Goal: Task Accomplishment & Management: Use online tool/utility

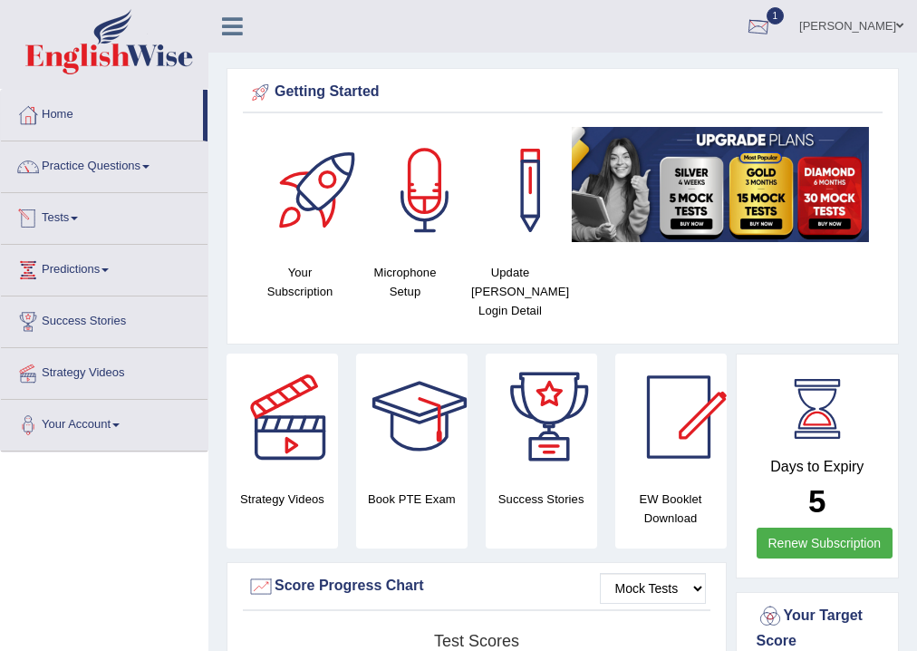
click at [772, 33] on div at bounding box center [758, 27] width 27 height 27
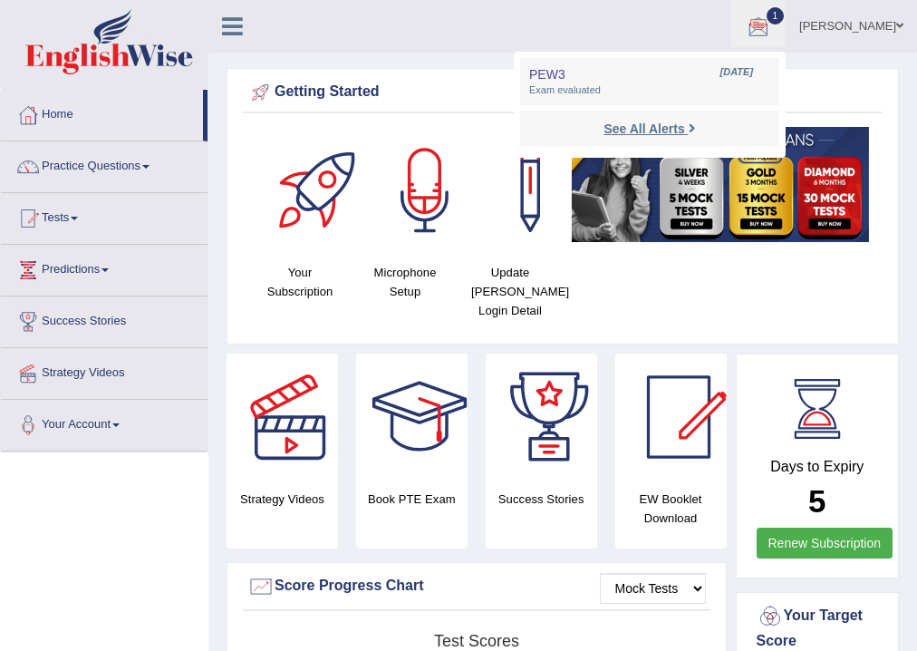
click at [684, 131] on strong "See All Alerts" at bounding box center [644, 128] width 81 height 15
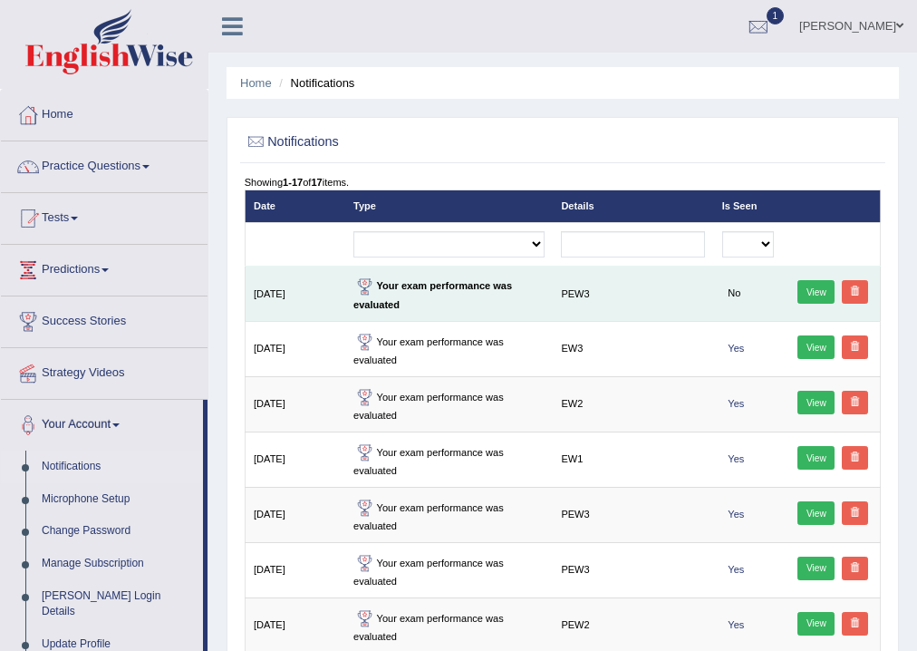
click at [812, 297] on link "View" at bounding box center [816, 292] width 37 height 24
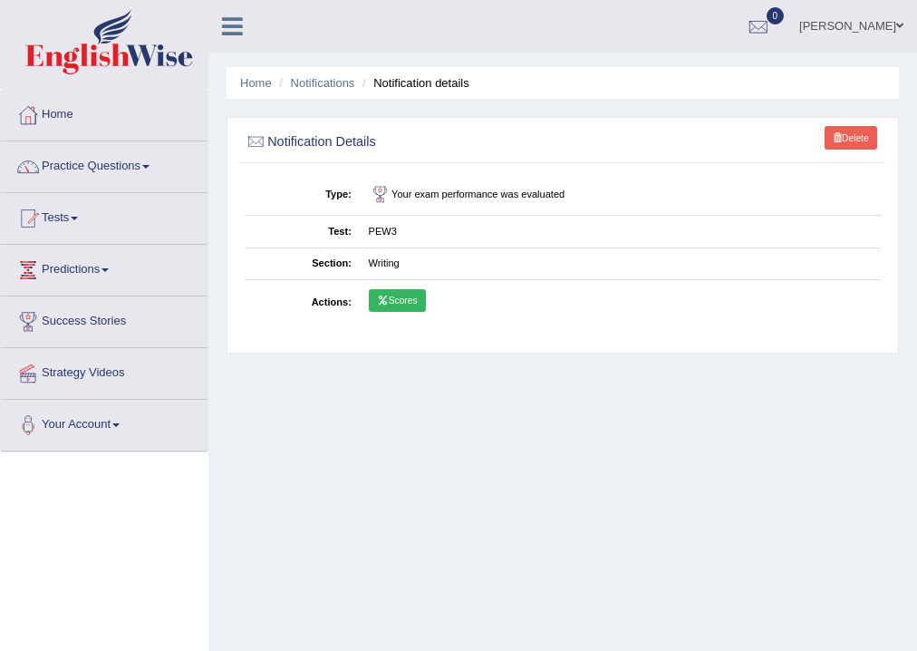
click at [410, 297] on link "Scores" at bounding box center [397, 301] width 57 height 24
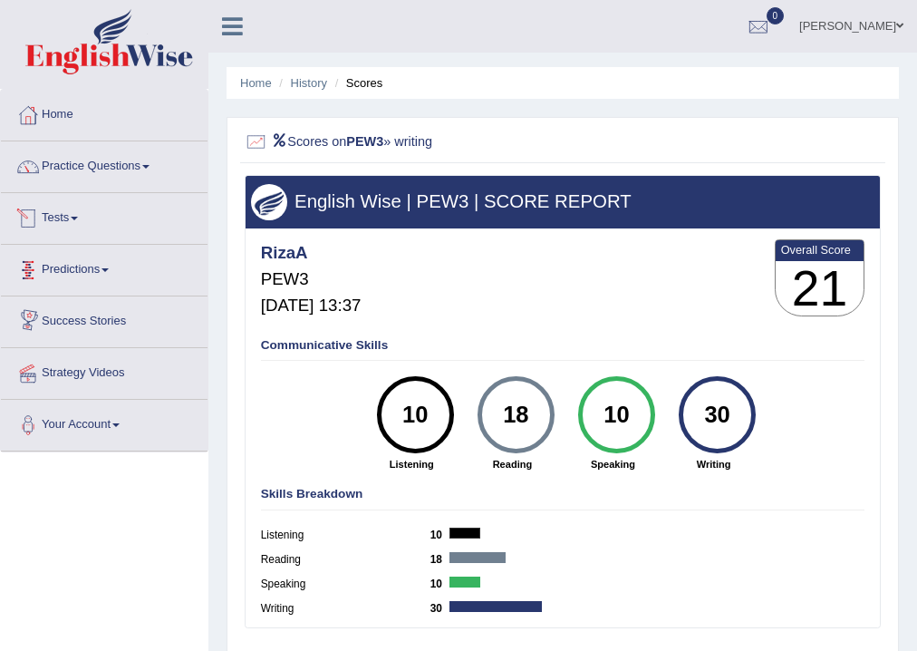
click at [84, 219] on link "Tests" at bounding box center [104, 215] width 207 height 45
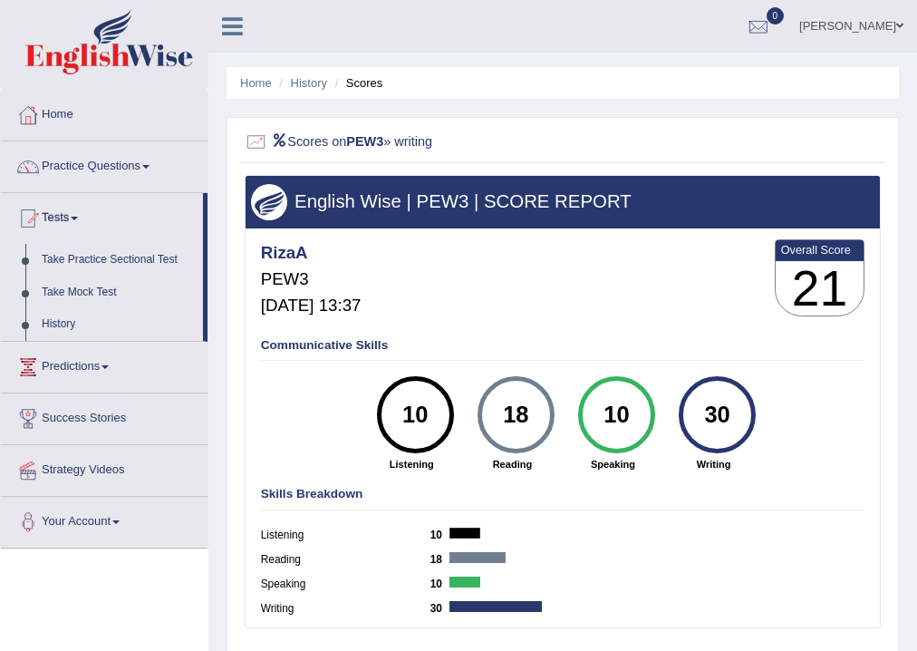
click at [402, 32] on div "Riza Alcantara Toggle navigation Username: RizaA Access Type: Online Subscripti…" at bounding box center [562, 26] width 709 height 53
click at [65, 222] on link "Tests" at bounding box center [102, 215] width 202 height 45
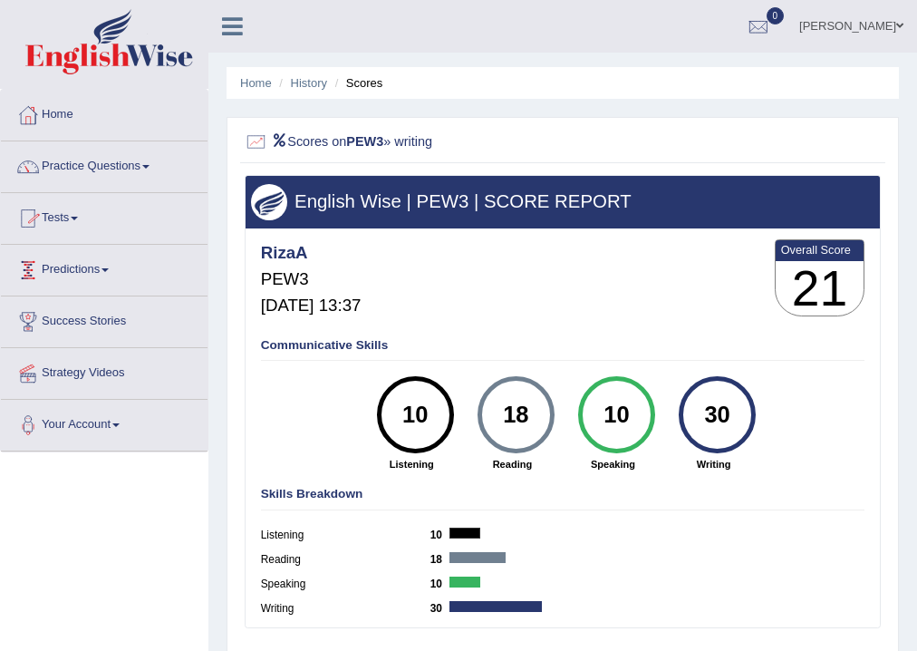
click at [79, 215] on link "Tests" at bounding box center [104, 215] width 207 height 45
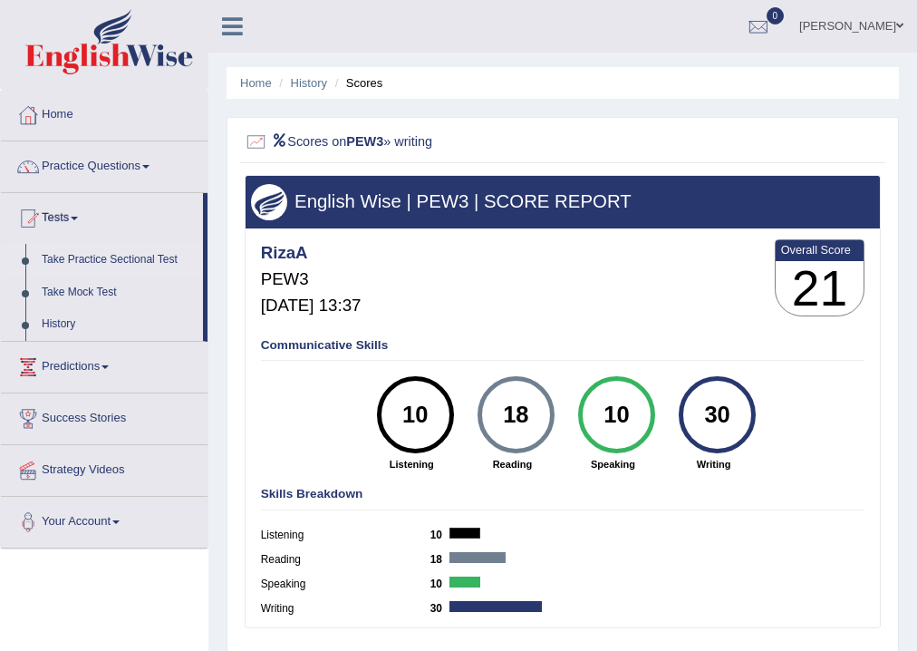
click at [82, 257] on link "Take Practice Sectional Test" at bounding box center [119, 260] width 170 height 33
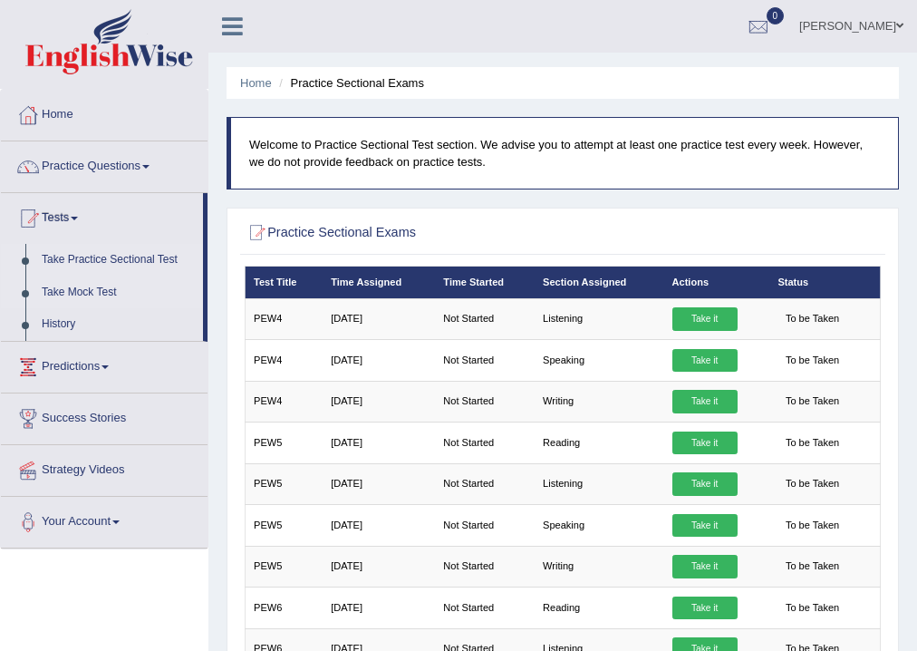
click at [89, 290] on link "Take Mock Test" at bounding box center [119, 292] width 170 height 33
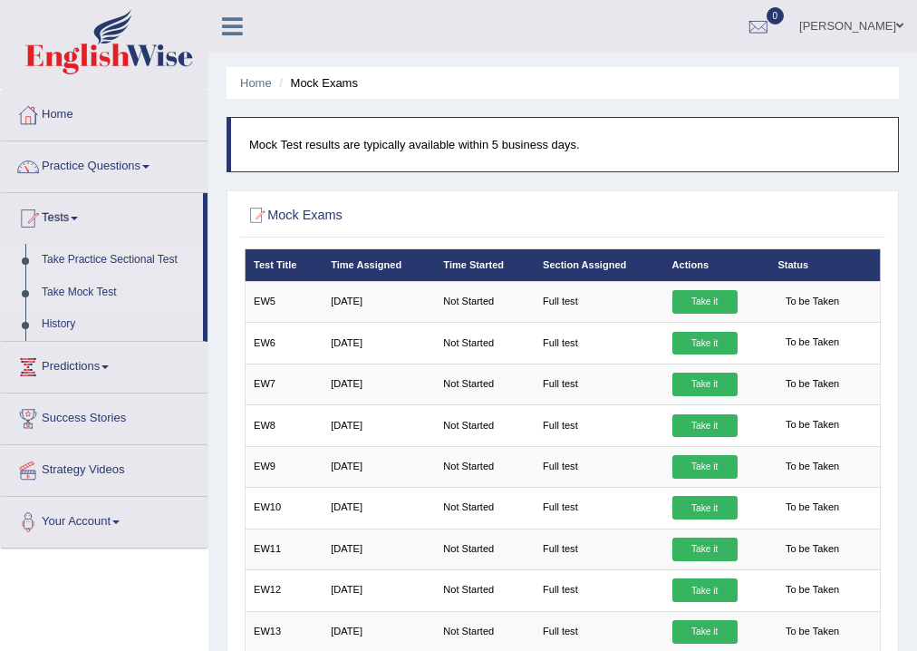
click at [83, 265] on link "Take Practice Sectional Test" at bounding box center [119, 260] width 170 height 33
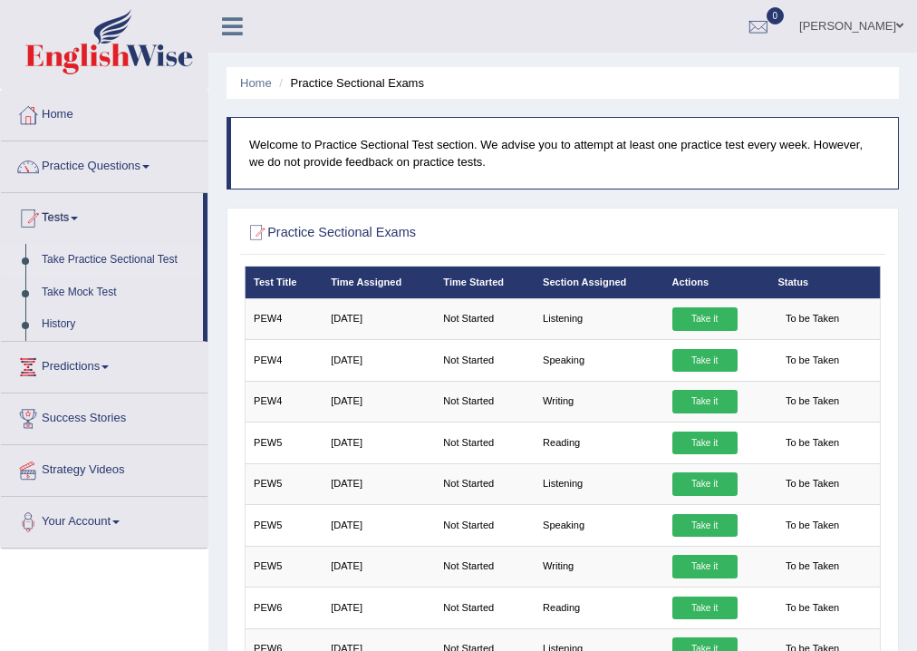
click at [116, 515] on link "Your Account" at bounding box center [104, 519] width 207 height 45
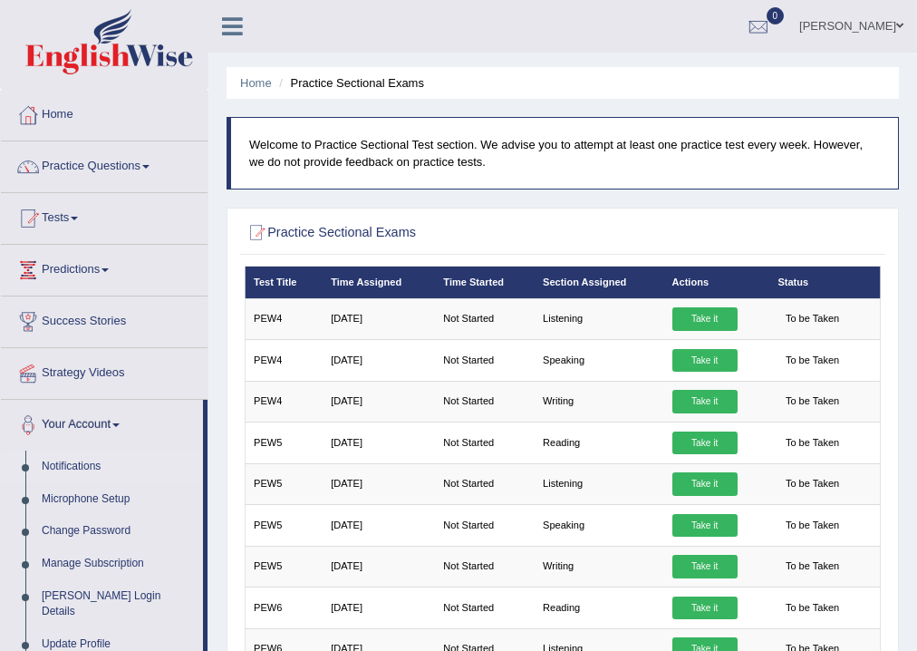
click at [81, 462] on link "Notifications" at bounding box center [119, 466] width 170 height 33
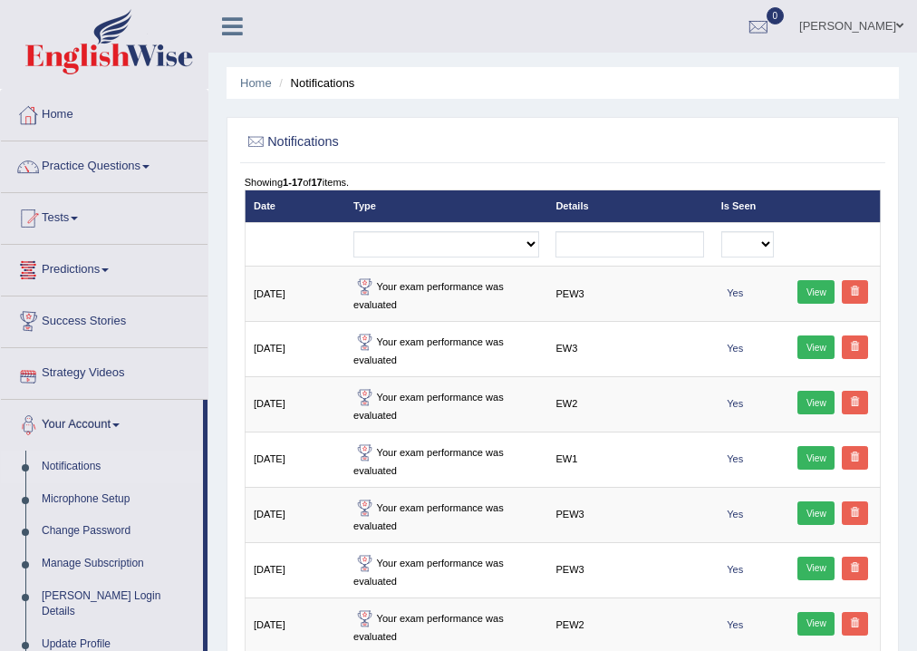
click at [90, 465] on link "Notifications" at bounding box center [119, 466] width 170 height 33
click at [82, 215] on link "Tests" at bounding box center [104, 215] width 207 height 45
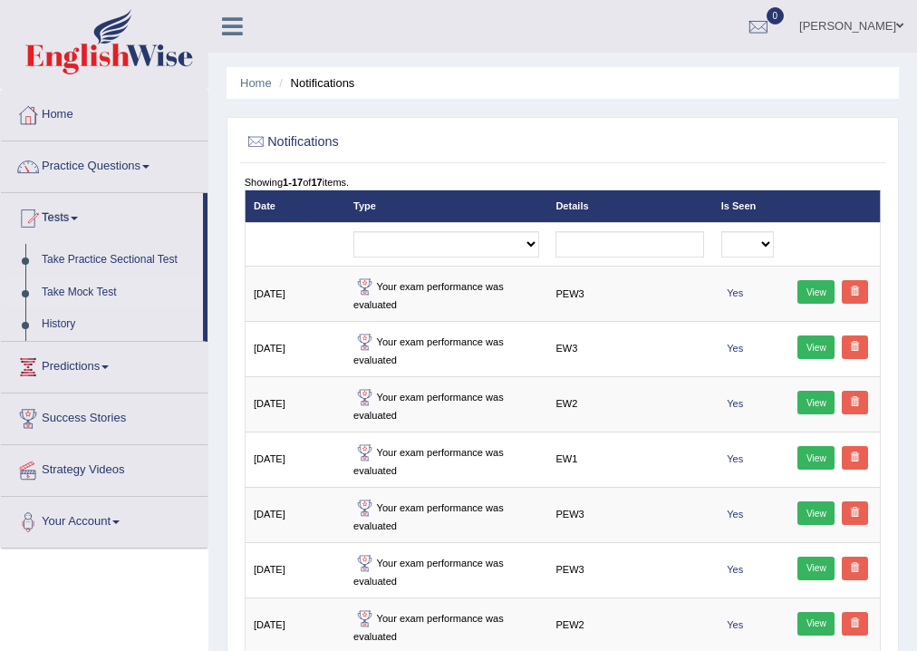
click at [76, 293] on link "Take Mock Test" at bounding box center [119, 292] width 170 height 33
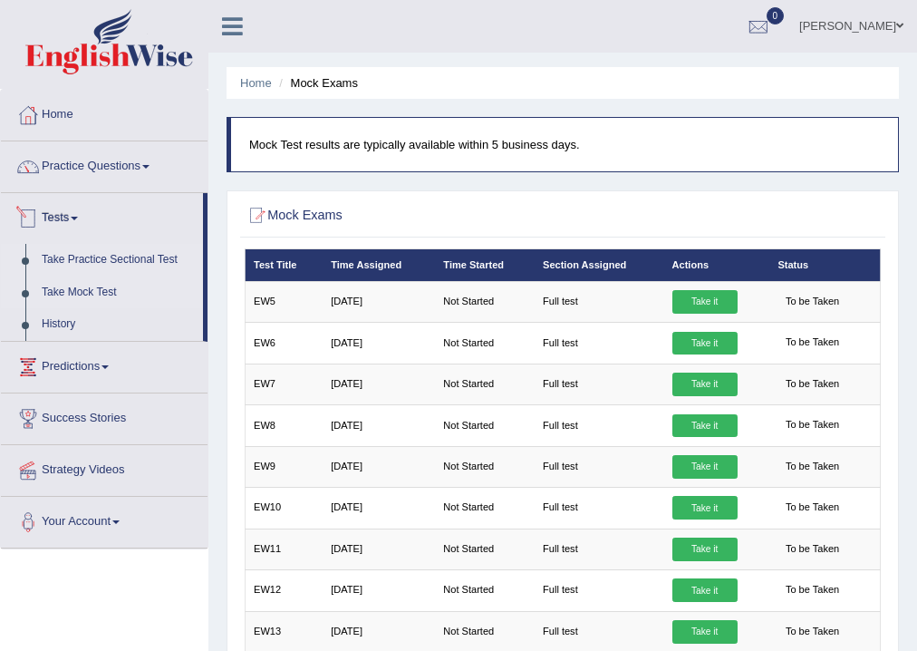
click at [105, 260] on link "Take Practice Sectional Test" at bounding box center [119, 260] width 170 height 33
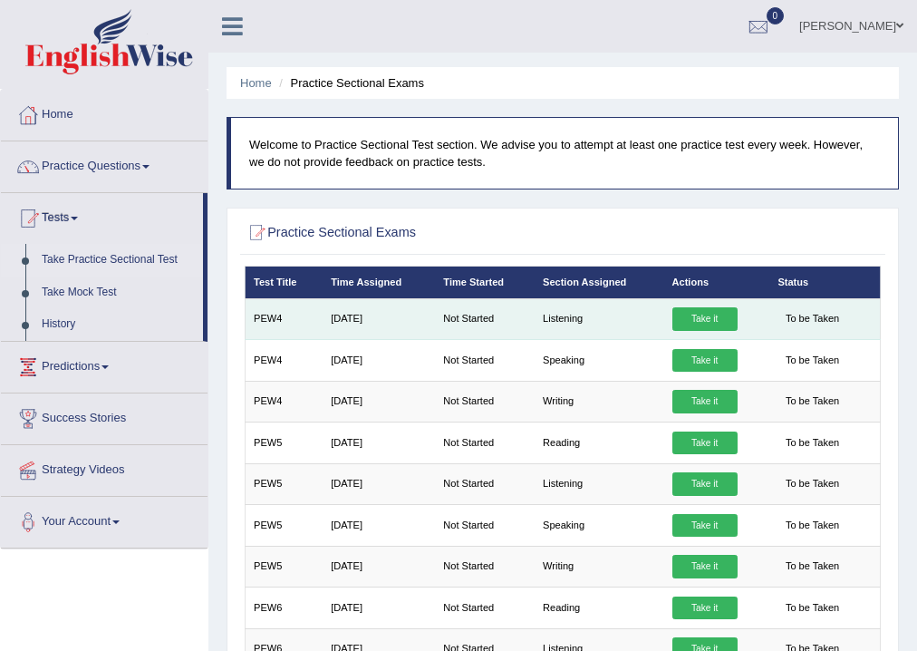
click at [693, 316] on link "Take it" at bounding box center [705, 319] width 65 height 24
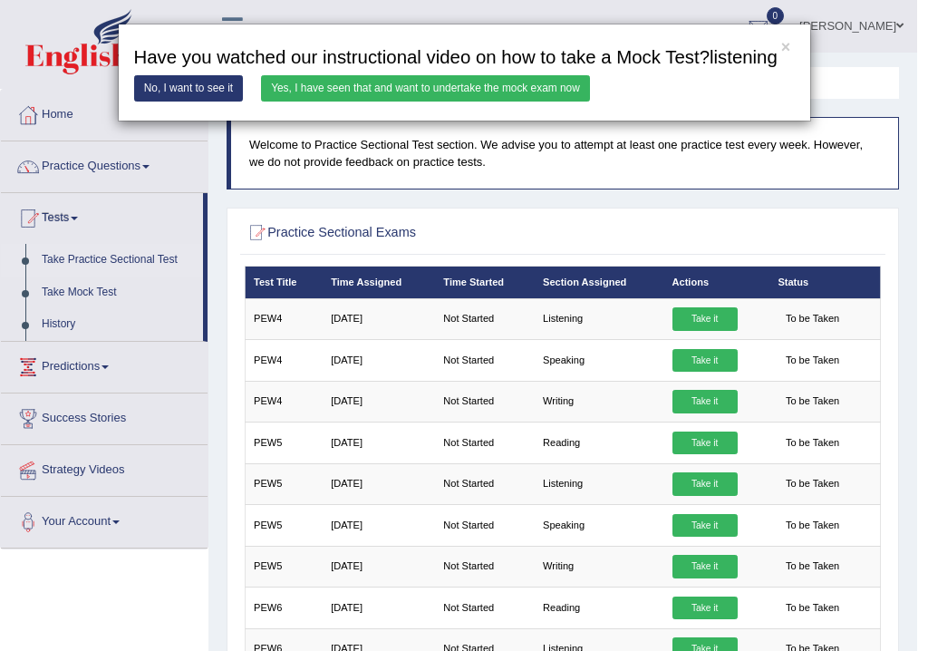
click at [353, 83] on link "Yes, I have seen that and want to undertake the mock exam now" at bounding box center [425, 88] width 329 height 26
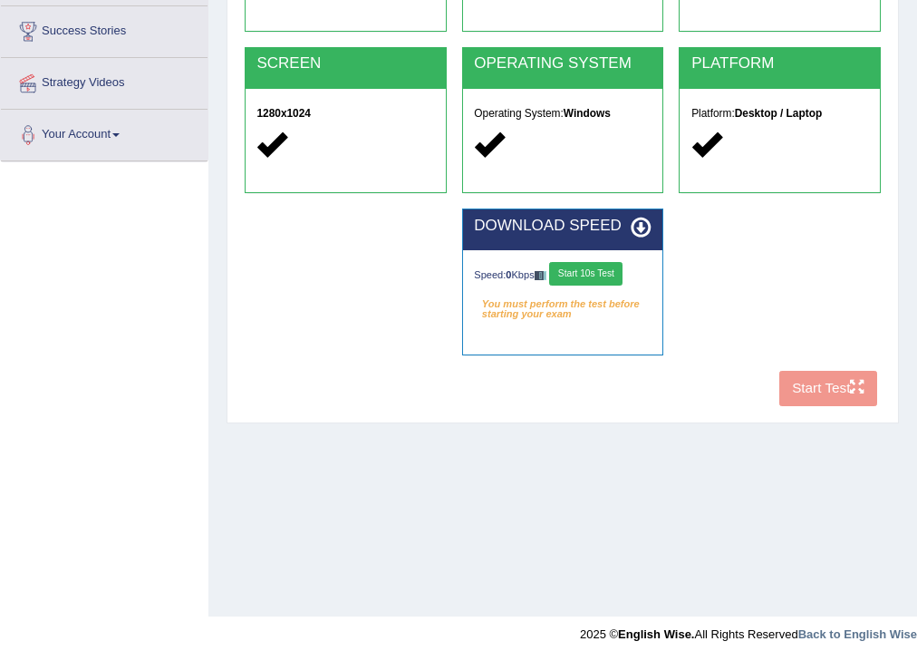
scroll to position [301, 0]
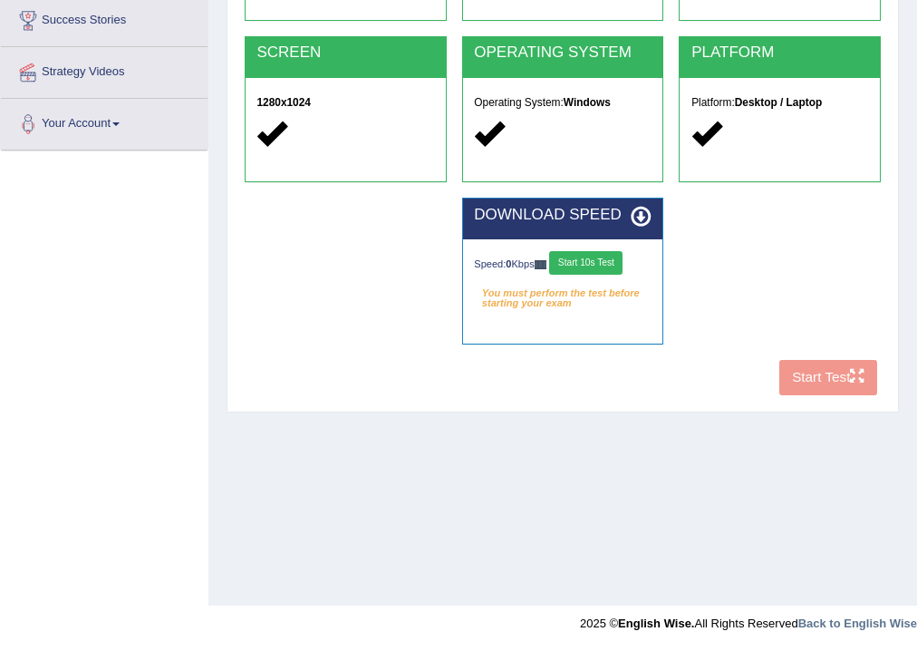
click at [557, 266] on div "Speed: 0 Kbps Start 10s Test" at bounding box center [562, 264] width 177 height 27
click at [598, 263] on button "Start 10s Test" at bounding box center [585, 263] width 73 height 24
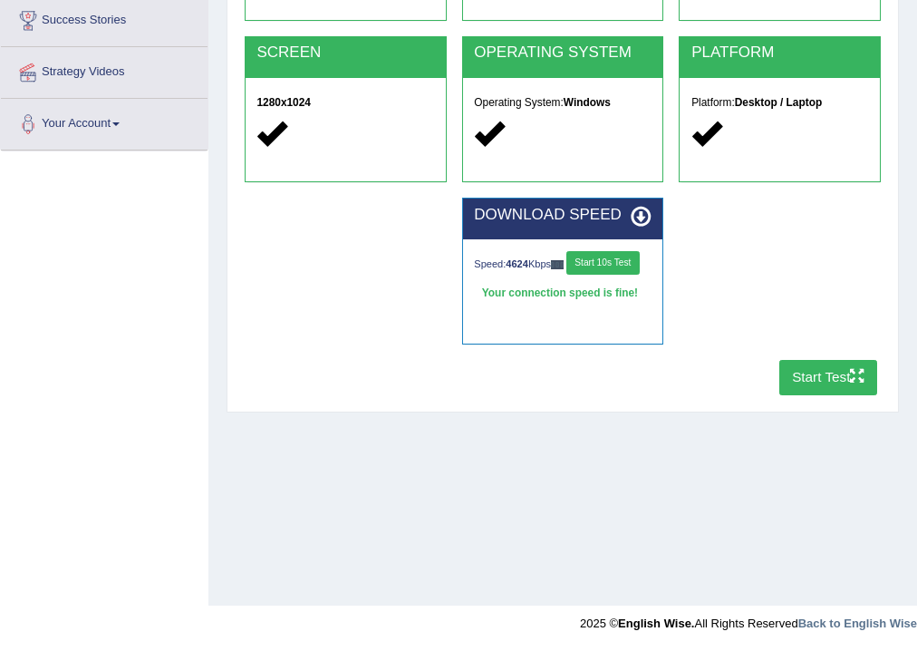
click at [809, 380] on button "Start Test" at bounding box center [829, 377] width 99 height 35
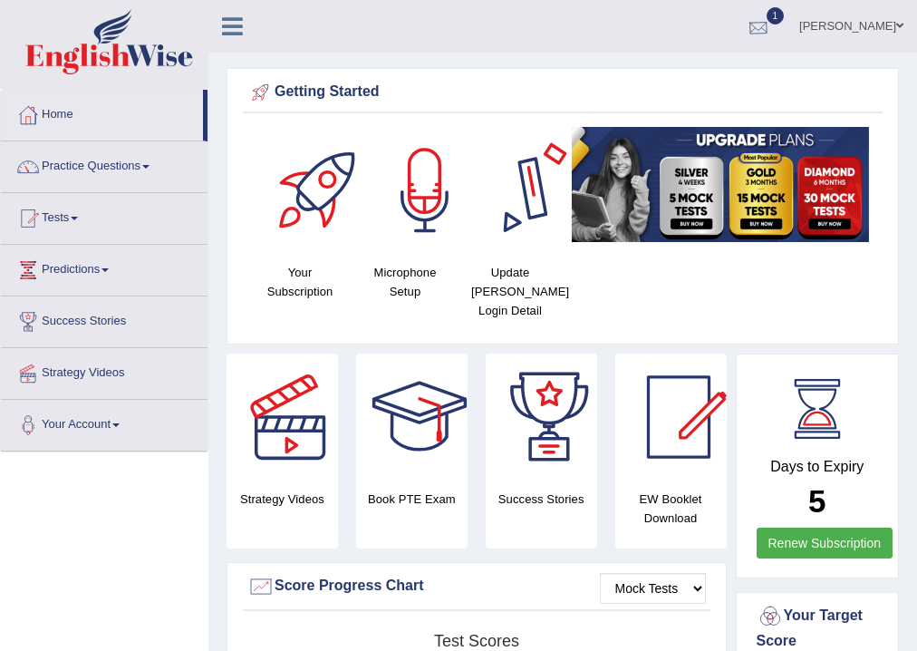
click at [772, 27] on div at bounding box center [758, 27] width 27 height 27
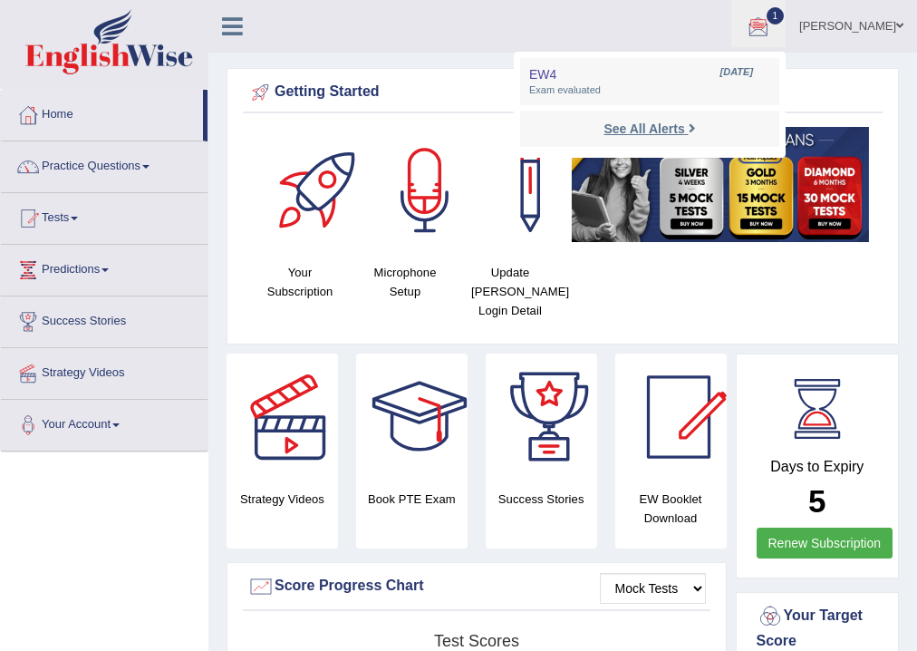
click at [653, 124] on strong "See All Alerts" at bounding box center [644, 128] width 81 height 15
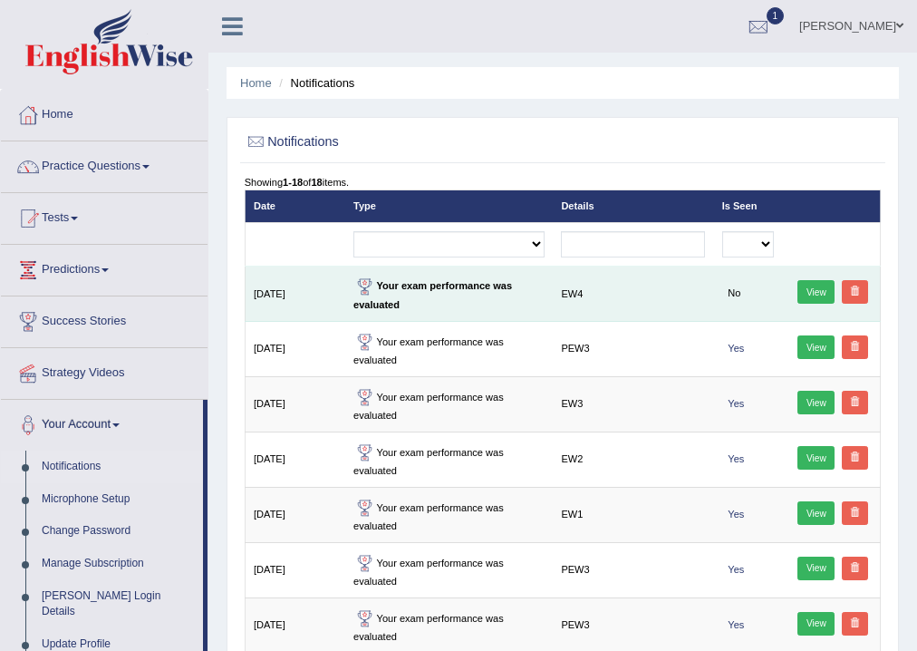
click at [816, 293] on link "View" at bounding box center [816, 292] width 37 height 24
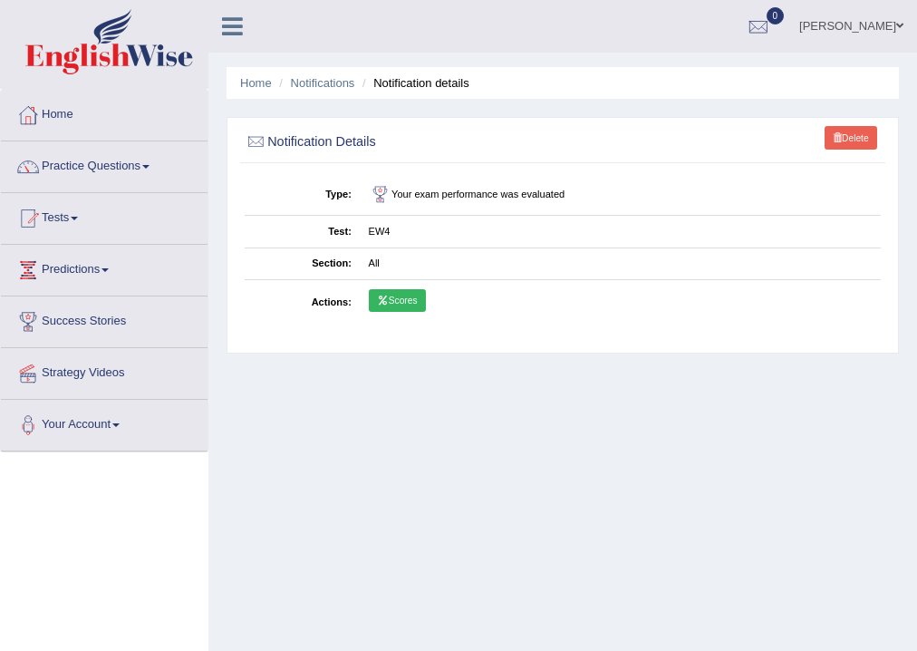
click at [408, 302] on link "Scores" at bounding box center [397, 301] width 57 height 24
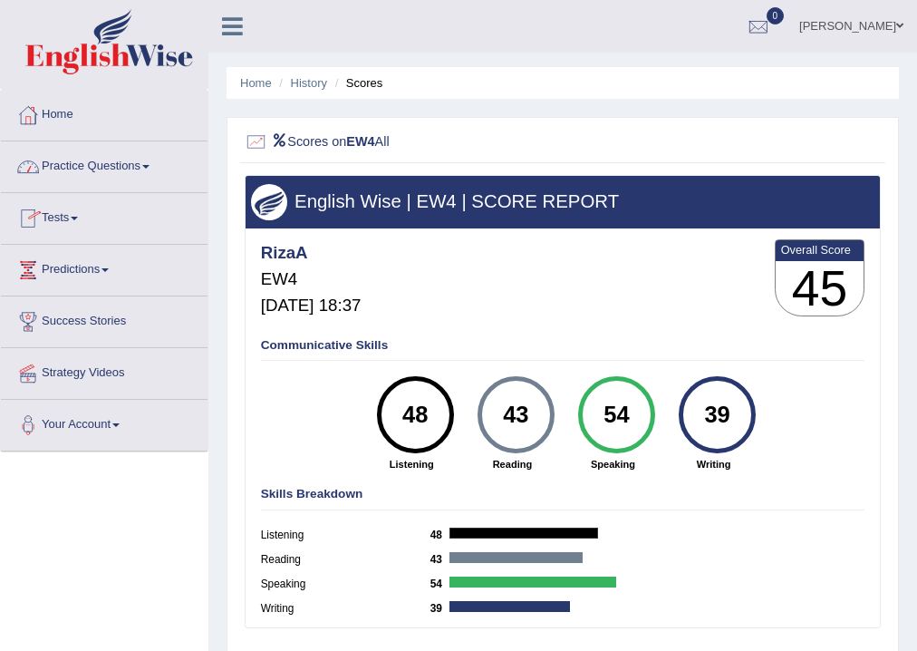
click at [141, 173] on link "Practice Questions" at bounding box center [104, 163] width 207 height 45
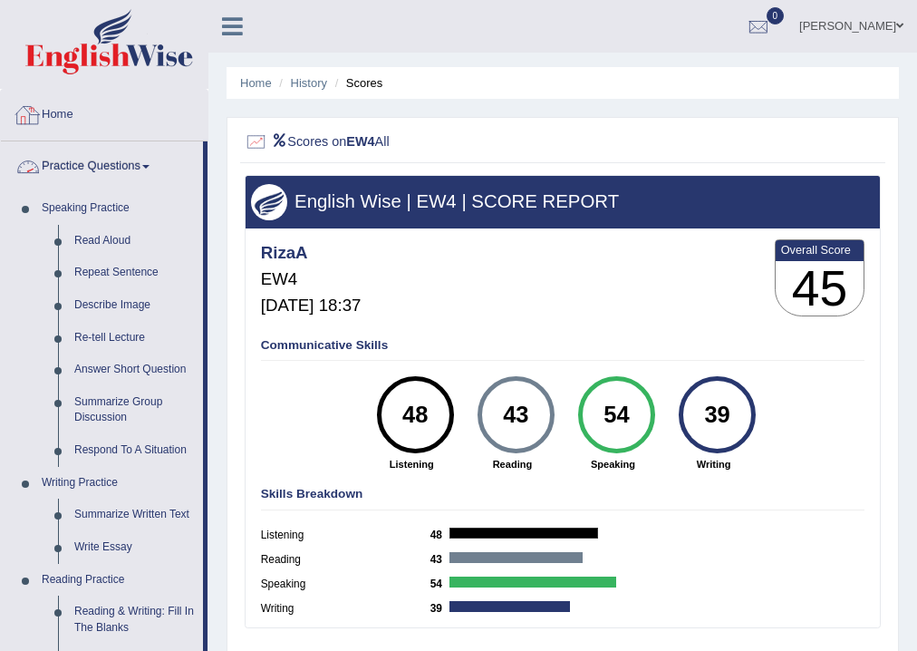
click at [155, 161] on link "Practice Questions" at bounding box center [102, 163] width 202 height 45
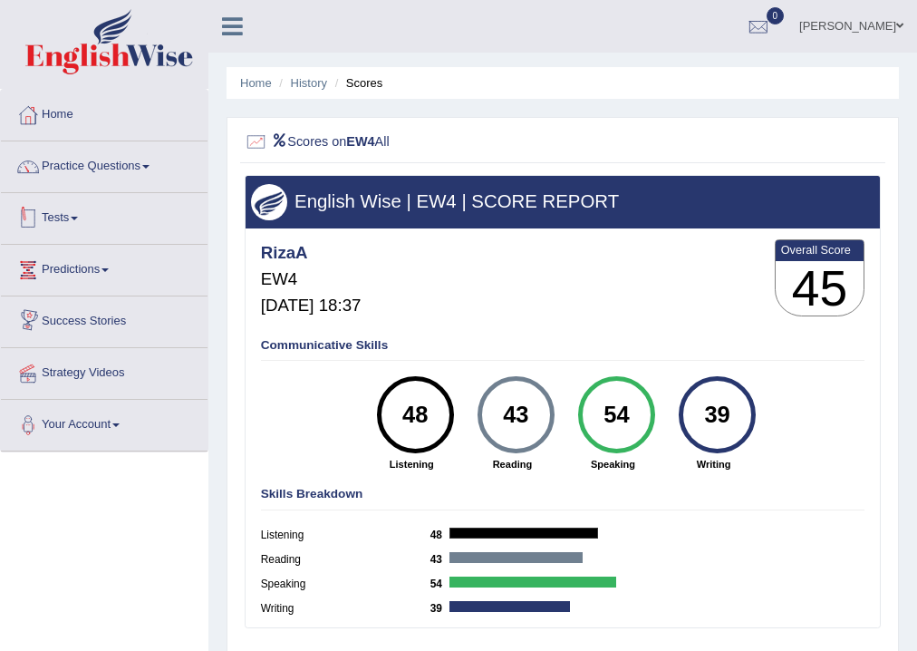
click at [74, 214] on link "Tests" at bounding box center [104, 215] width 207 height 45
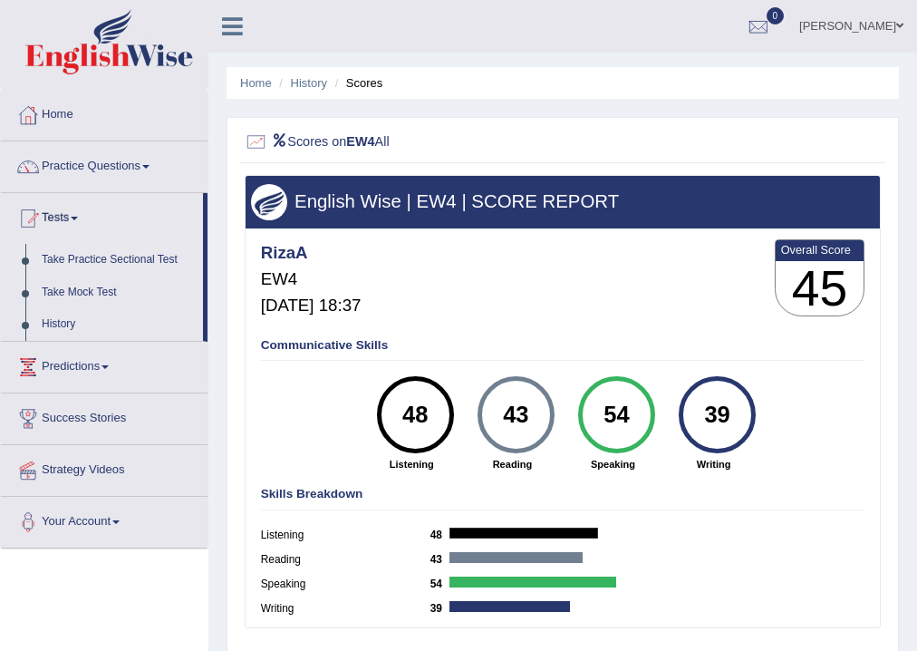
click at [96, 261] on link "Take Practice Sectional Test" at bounding box center [119, 260] width 170 height 33
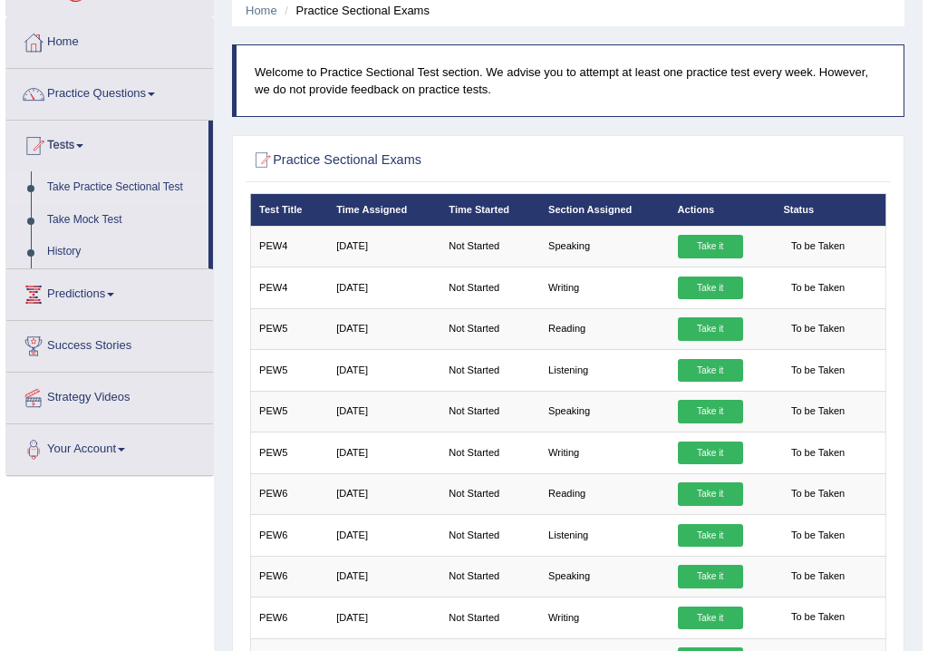
scroll to position [145, 0]
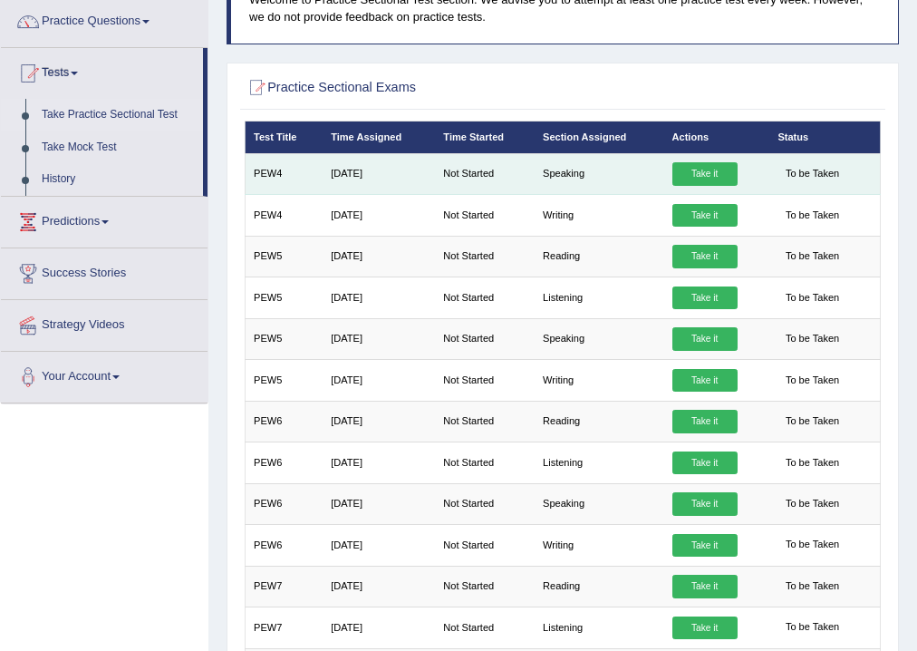
click at [703, 170] on link "Take it" at bounding box center [705, 174] width 65 height 24
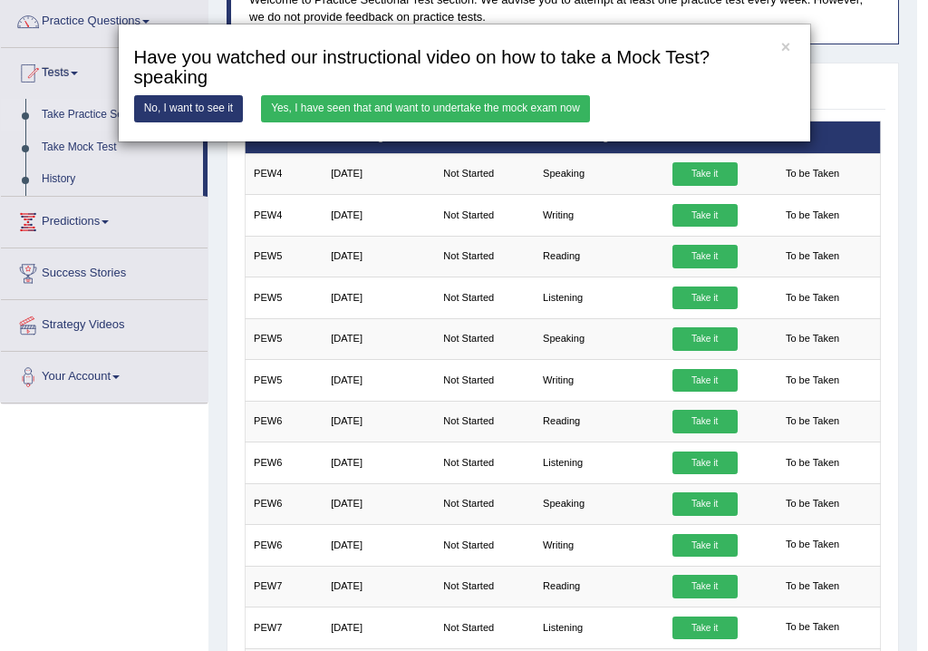
click at [332, 107] on link "Yes, I have seen that and want to undertake the mock exam now" at bounding box center [425, 108] width 329 height 26
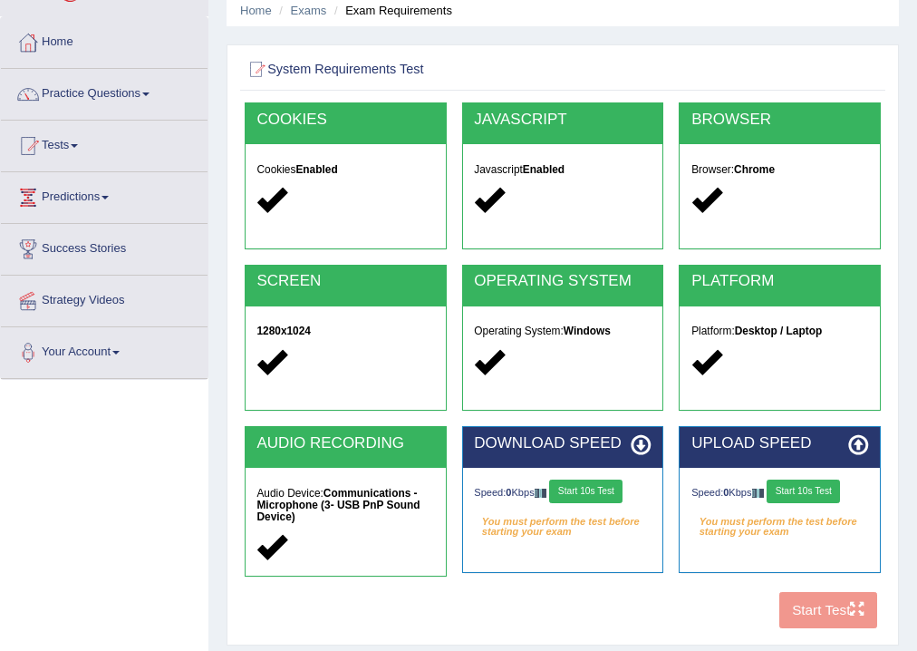
scroll to position [301, 0]
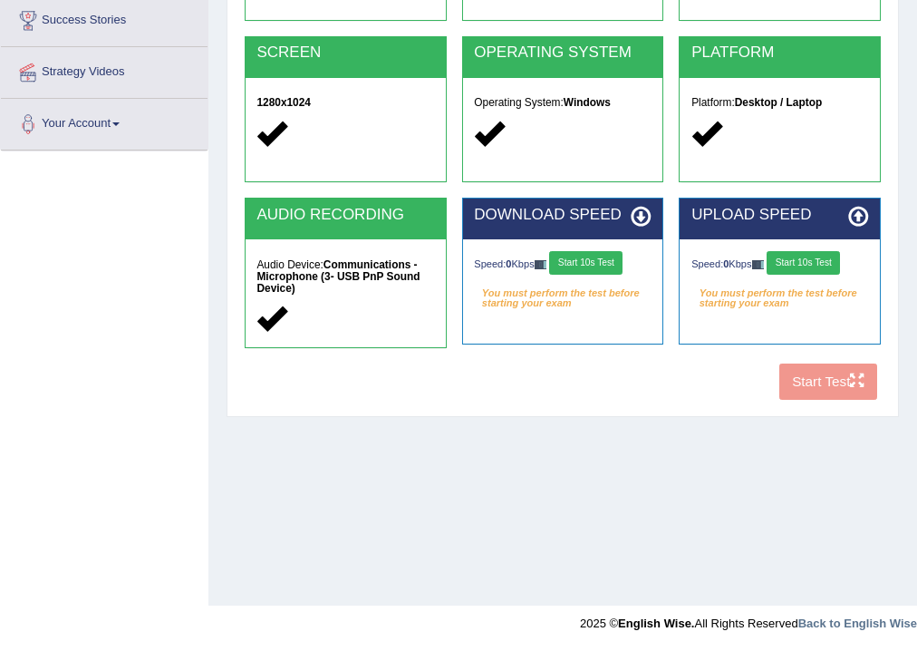
click at [589, 270] on button "Start 10s Test" at bounding box center [585, 263] width 73 height 24
click at [790, 262] on div "Speed: 0 Kbps Start 10s Test" at bounding box center [780, 264] width 177 height 27
click at [790, 262] on button "Start 10s Test" at bounding box center [803, 263] width 73 height 24
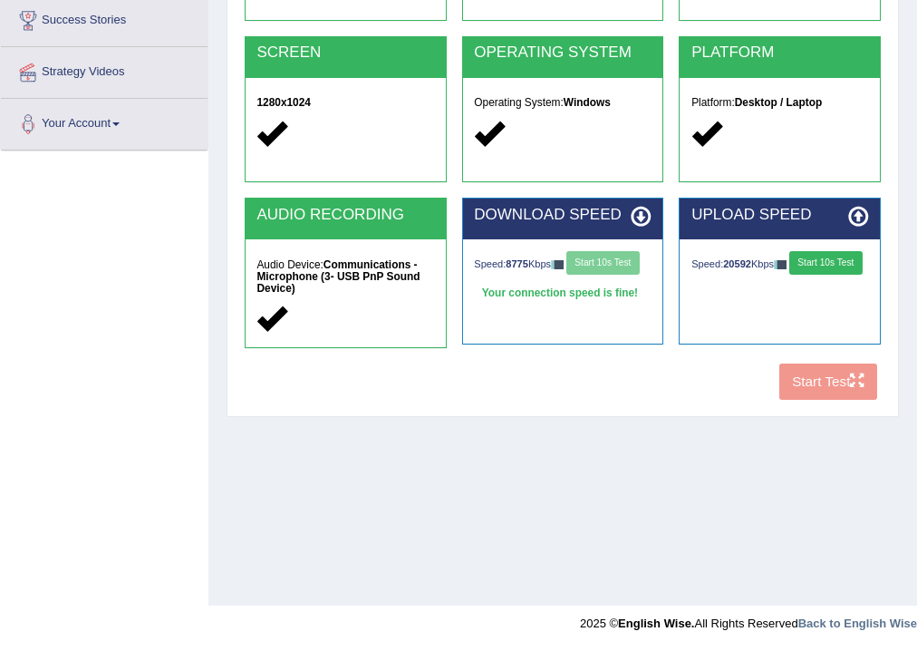
click at [611, 260] on div "Speed: 8775 Kbps Start 10s Test" at bounding box center [562, 264] width 177 height 27
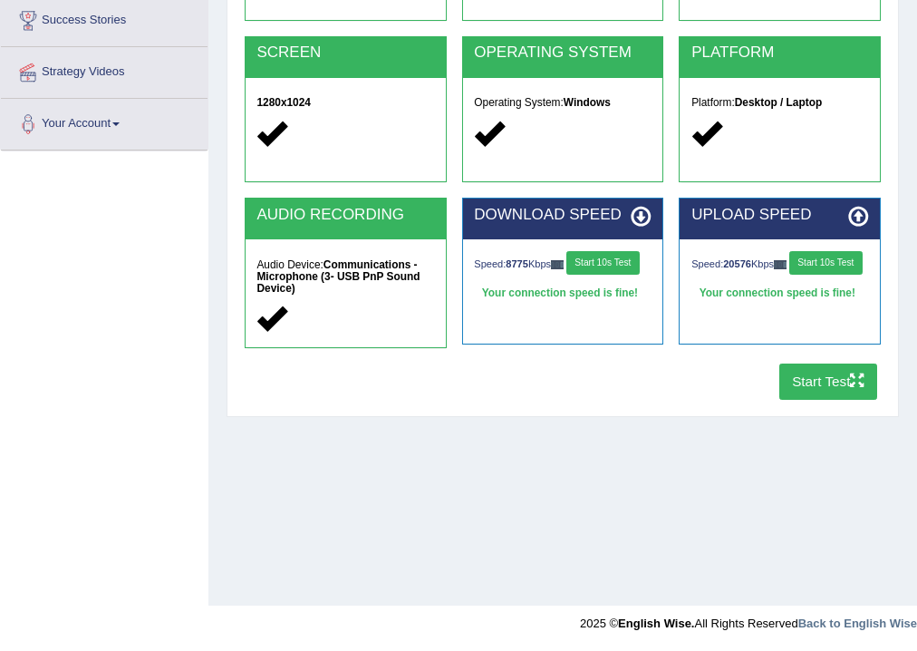
click at [789, 275] on button "Start 10s Test" at bounding box center [825, 263] width 73 height 24
click at [826, 383] on button "Start Test" at bounding box center [829, 380] width 99 height 35
